Goal: Task Accomplishment & Management: Use online tool/utility

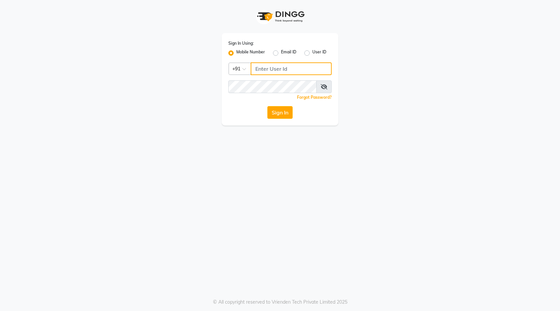
click at [264, 72] on input "Username" at bounding box center [291, 68] width 81 height 13
drag, startPoint x: 245, startPoint y: 130, endPoint x: 303, endPoint y: 70, distance: 83.9
click at [303, 70] on input "Username" at bounding box center [291, 68] width 81 height 13
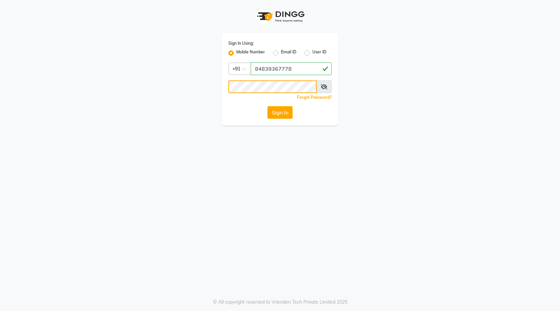
click at [267, 106] on button "Sign In" at bounding box center [279, 112] width 25 height 13
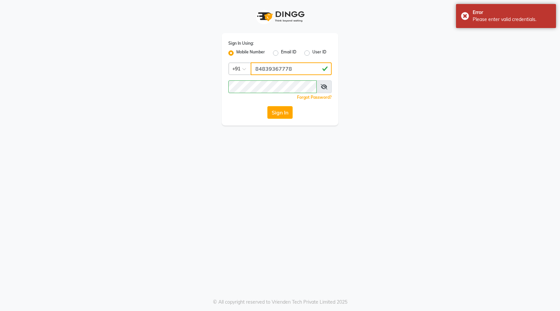
click at [280, 69] on input "84839367778" at bounding box center [291, 68] width 81 height 13
click at [282, 73] on input "84839367778" at bounding box center [291, 68] width 81 height 13
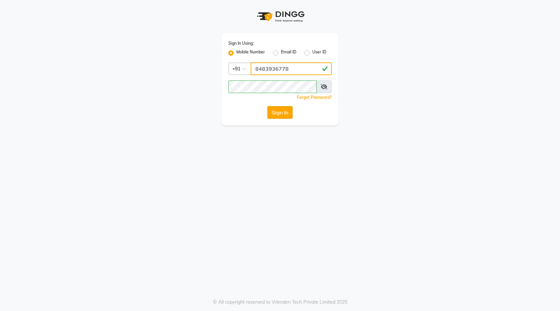
type input "8483936778"
click at [281, 107] on button "Sign In" at bounding box center [279, 112] width 25 height 13
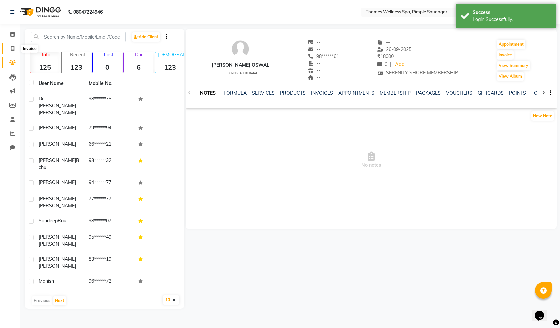
click at [14, 49] on icon at bounding box center [13, 48] width 4 height 5
select select "8709"
select select "service"
